Goal: Download file/media

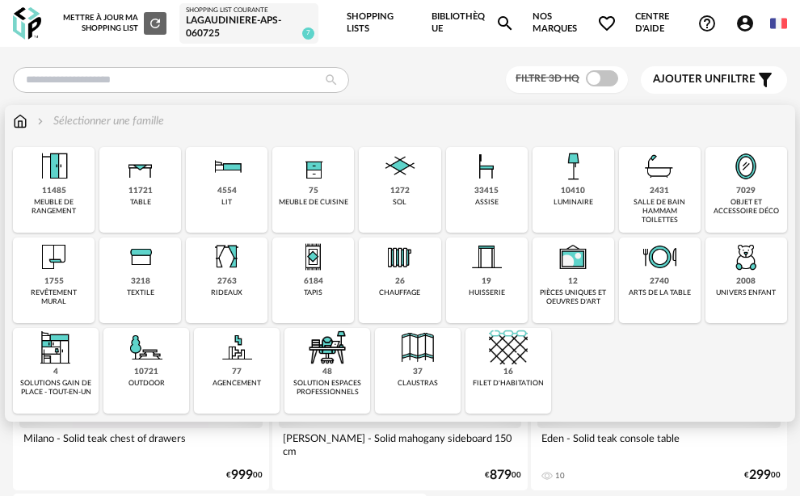
click at [154, 203] on div "11721 table" at bounding box center [140, 190] width 82 height 86
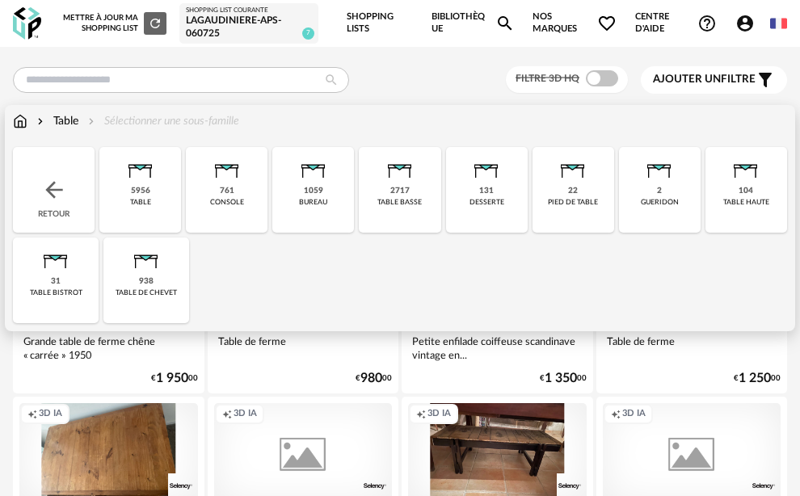
click at [156, 196] on div "5956 table" at bounding box center [140, 190] width 82 height 86
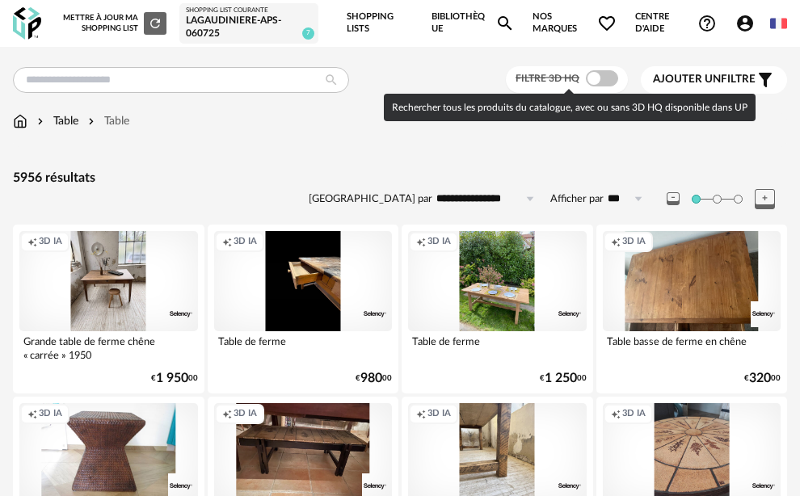
click at [612, 81] on span at bounding box center [602, 78] width 32 height 16
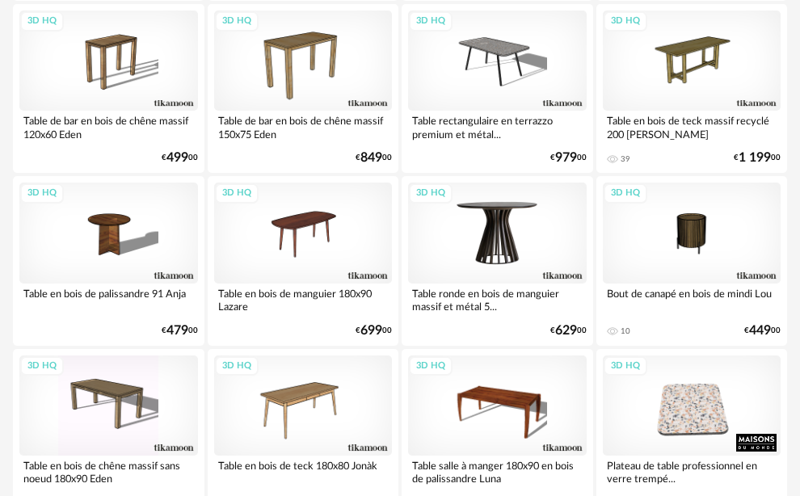
scroll to position [655, 0]
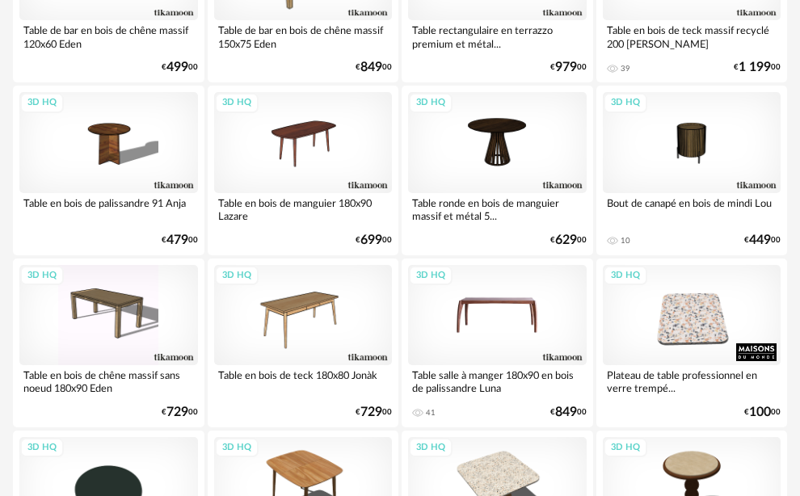
click at [508, 293] on div "3D HQ" at bounding box center [497, 315] width 179 height 100
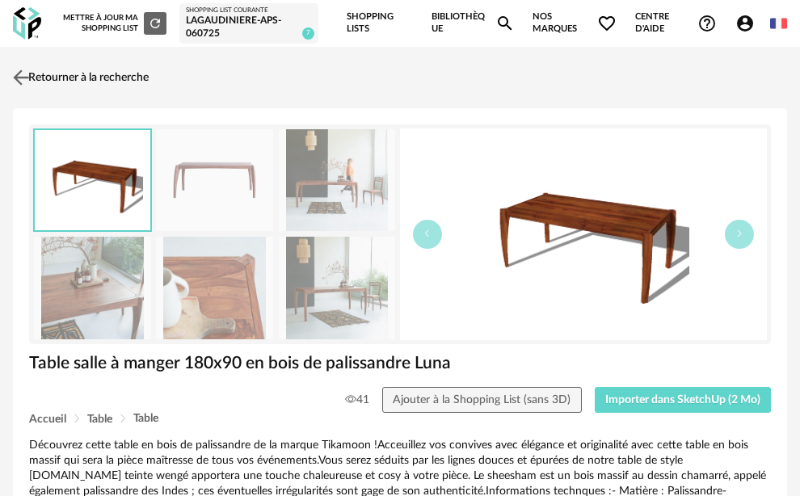
click at [15, 77] on img at bounding box center [21, 76] width 23 height 23
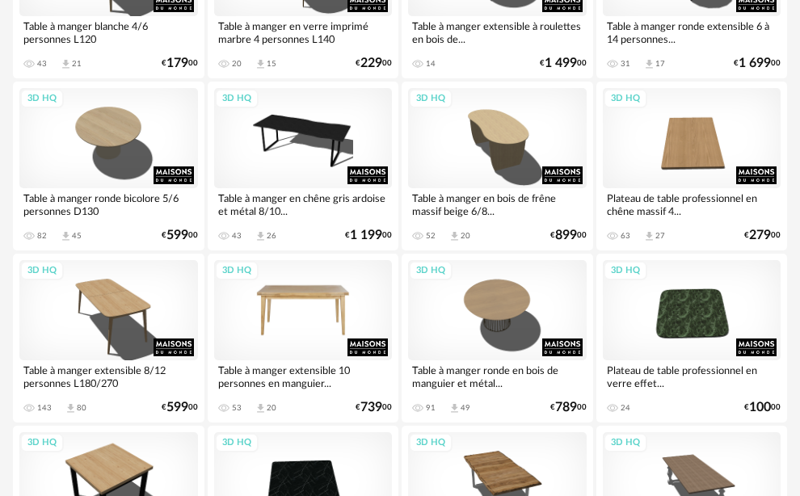
scroll to position [2448, 0]
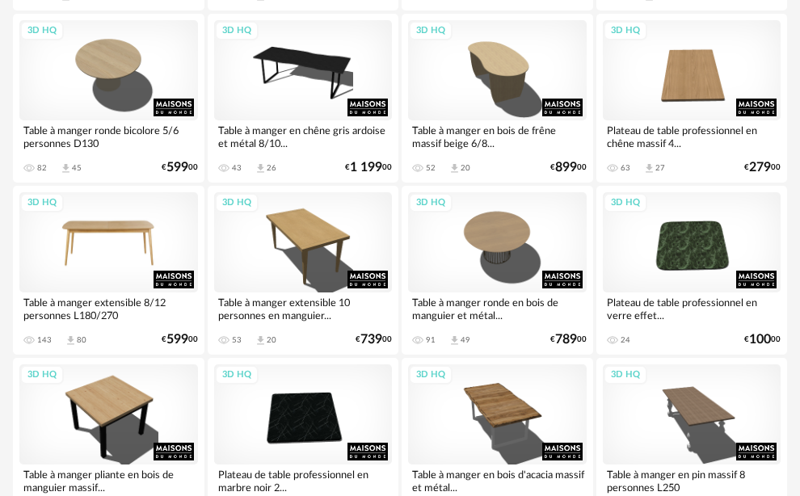
click at [116, 250] on div "3D HQ" at bounding box center [108, 242] width 179 height 100
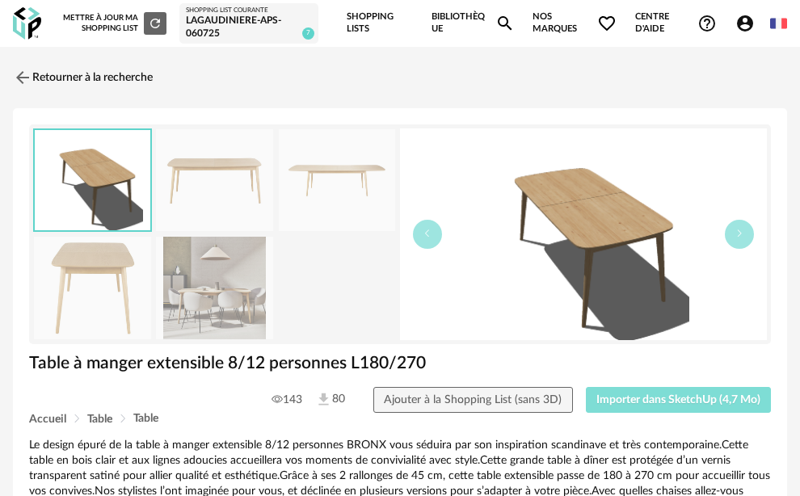
click at [612, 394] on span "Importer dans SketchUp (4,7 Mo)" at bounding box center [678, 399] width 164 height 11
